Goal: Transaction & Acquisition: Purchase product/service

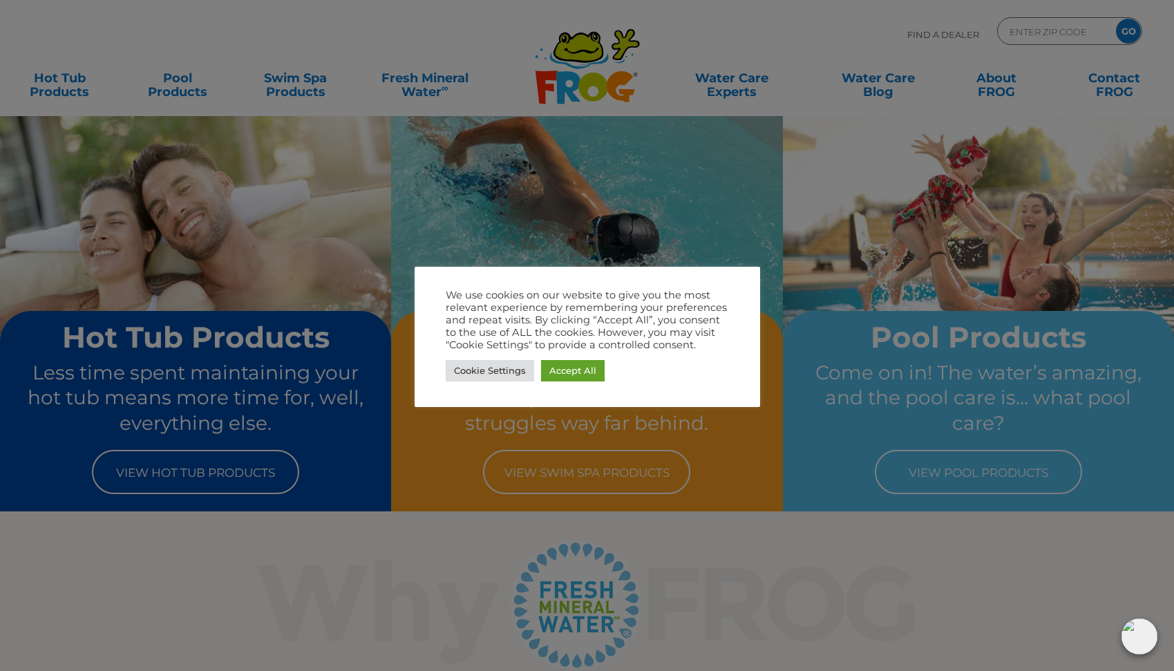
click at [301, 87] on div at bounding box center [587, 335] width 1174 height 671
click at [39, 79] on div at bounding box center [587, 335] width 1174 height 671
click at [584, 366] on link "Accept All" at bounding box center [573, 370] width 64 height 21
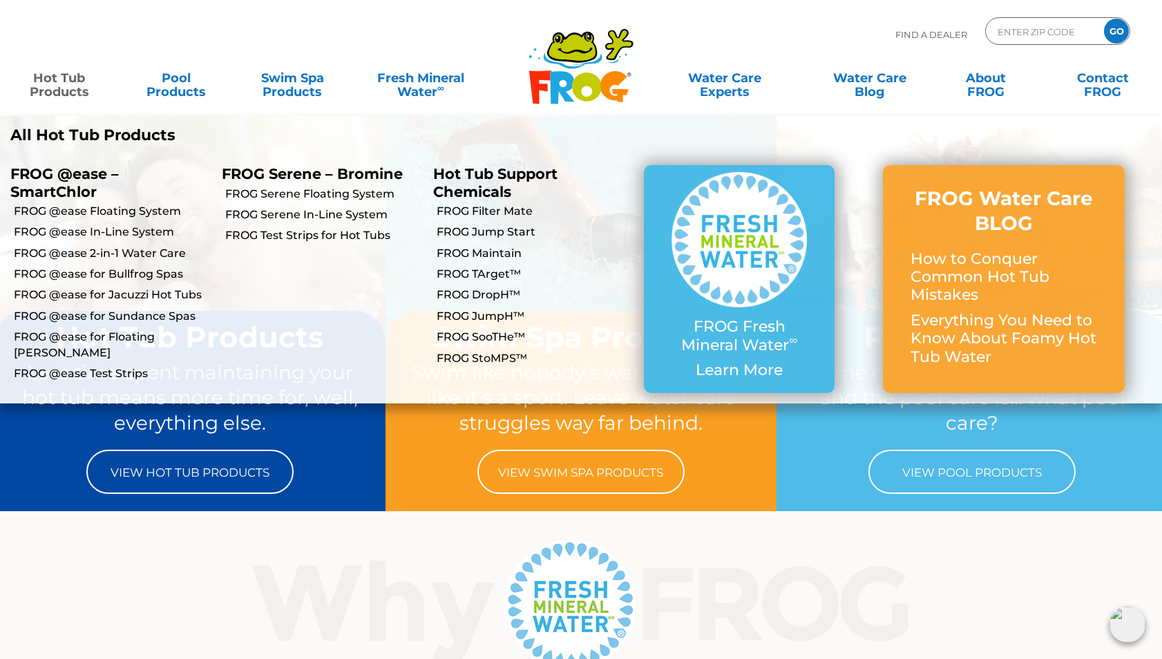
click at [63, 86] on link "Hot Tub Products" at bounding box center [59, 78] width 91 height 28
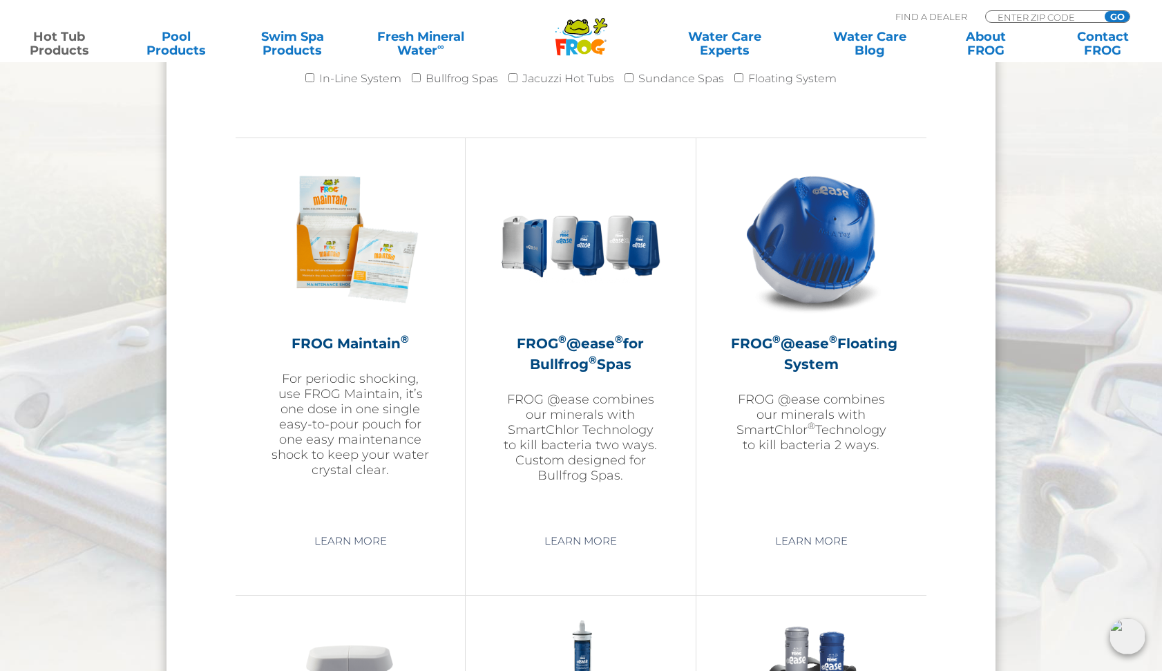
scroll to position [1550, 0]
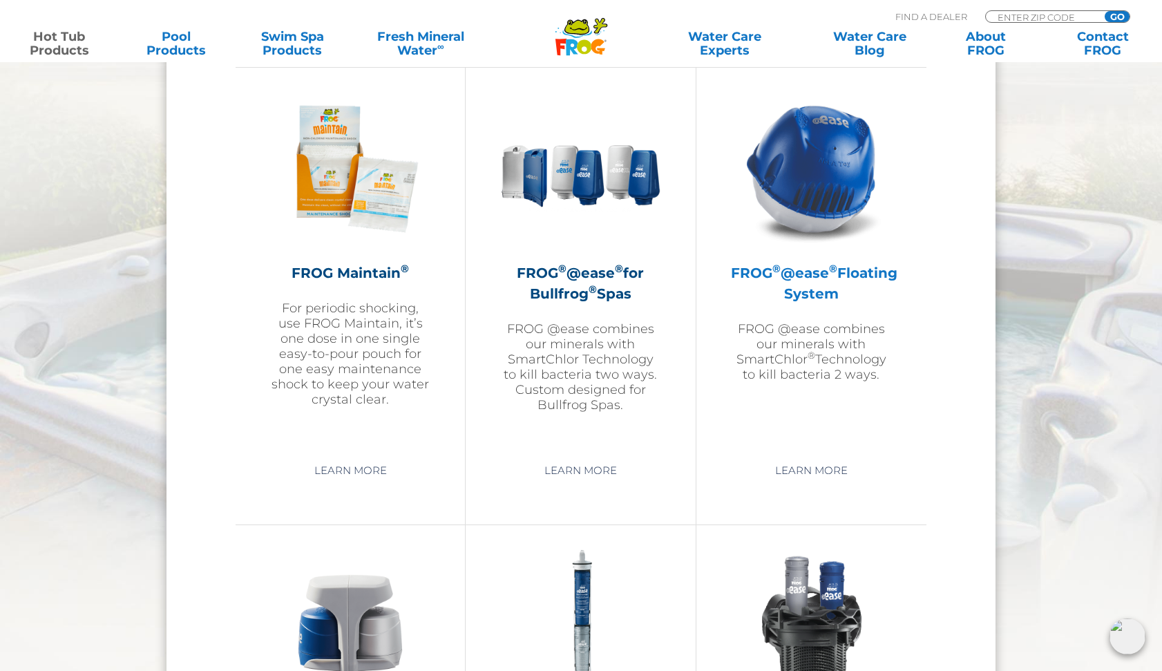
click at [804, 295] on h2 "FROG ® @ease ® Floating System" at bounding box center [811, 283] width 161 height 41
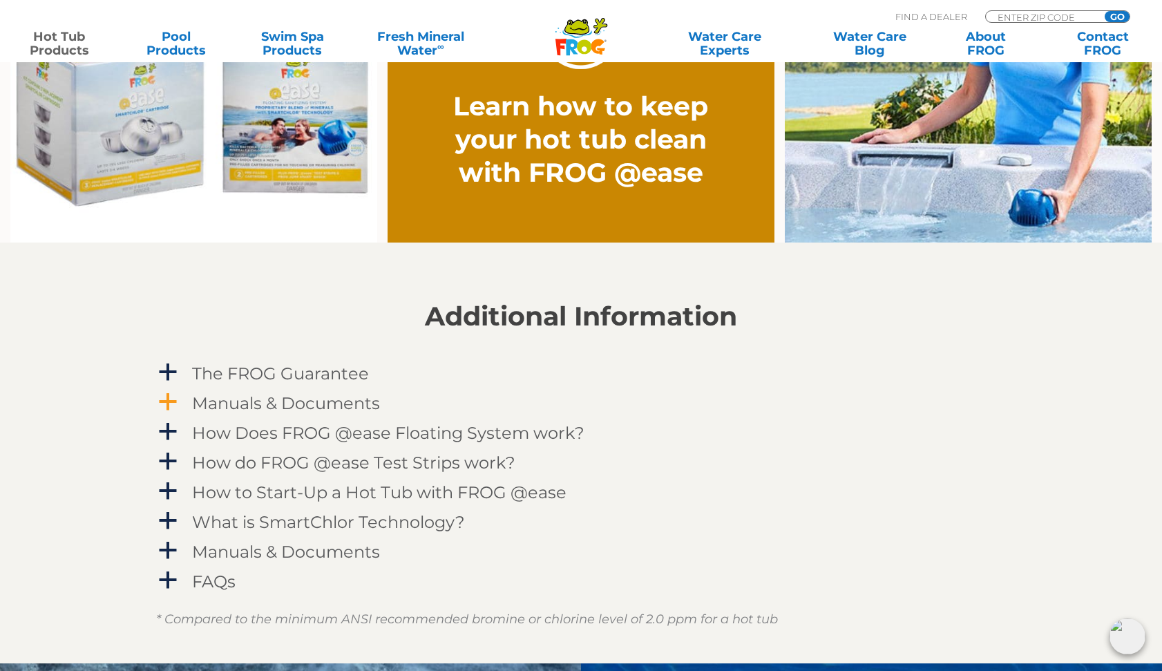
scroll to position [987, 0]
